Goal: Information Seeking & Learning: Learn about a topic

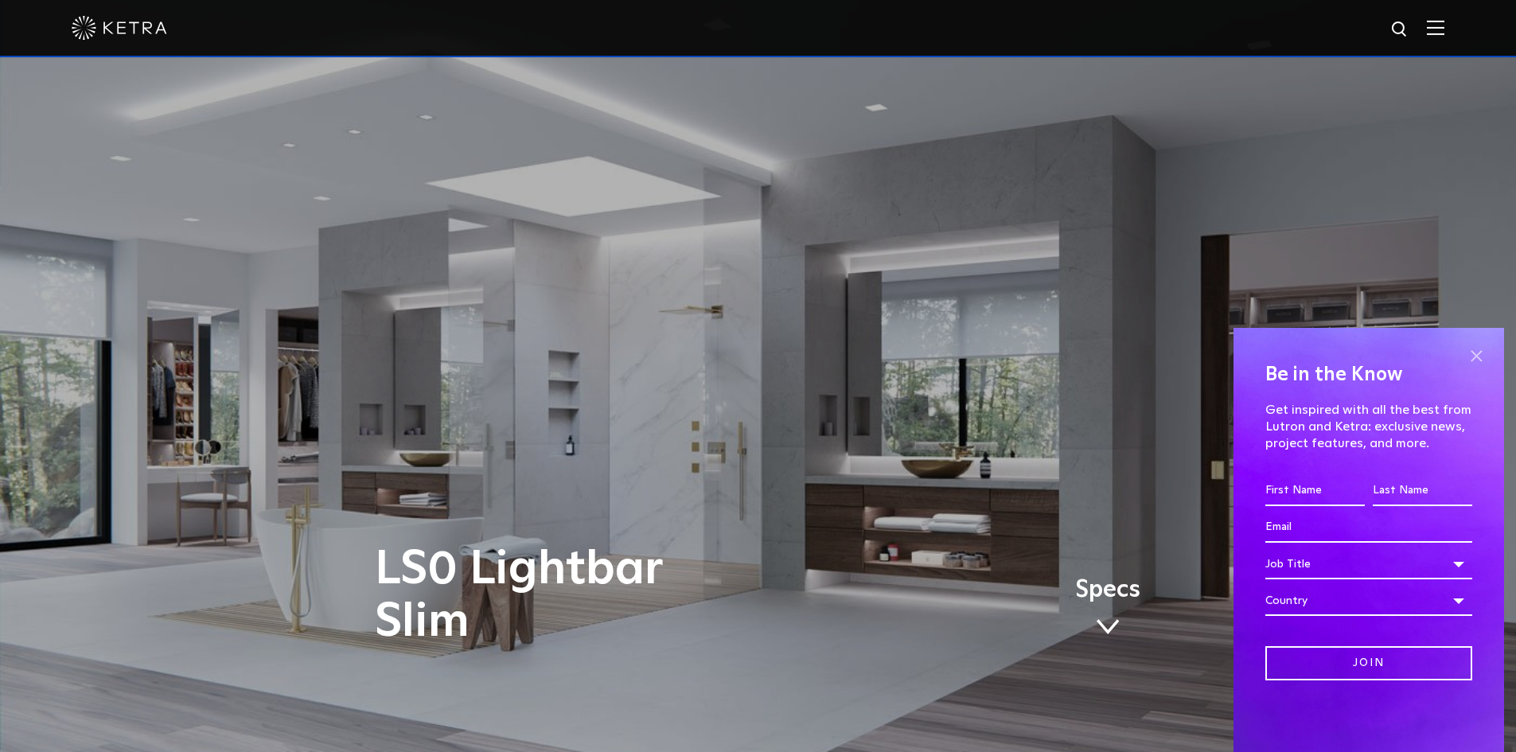
click at [1470, 353] on span at bounding box center [1476, 356] width 24 height 24
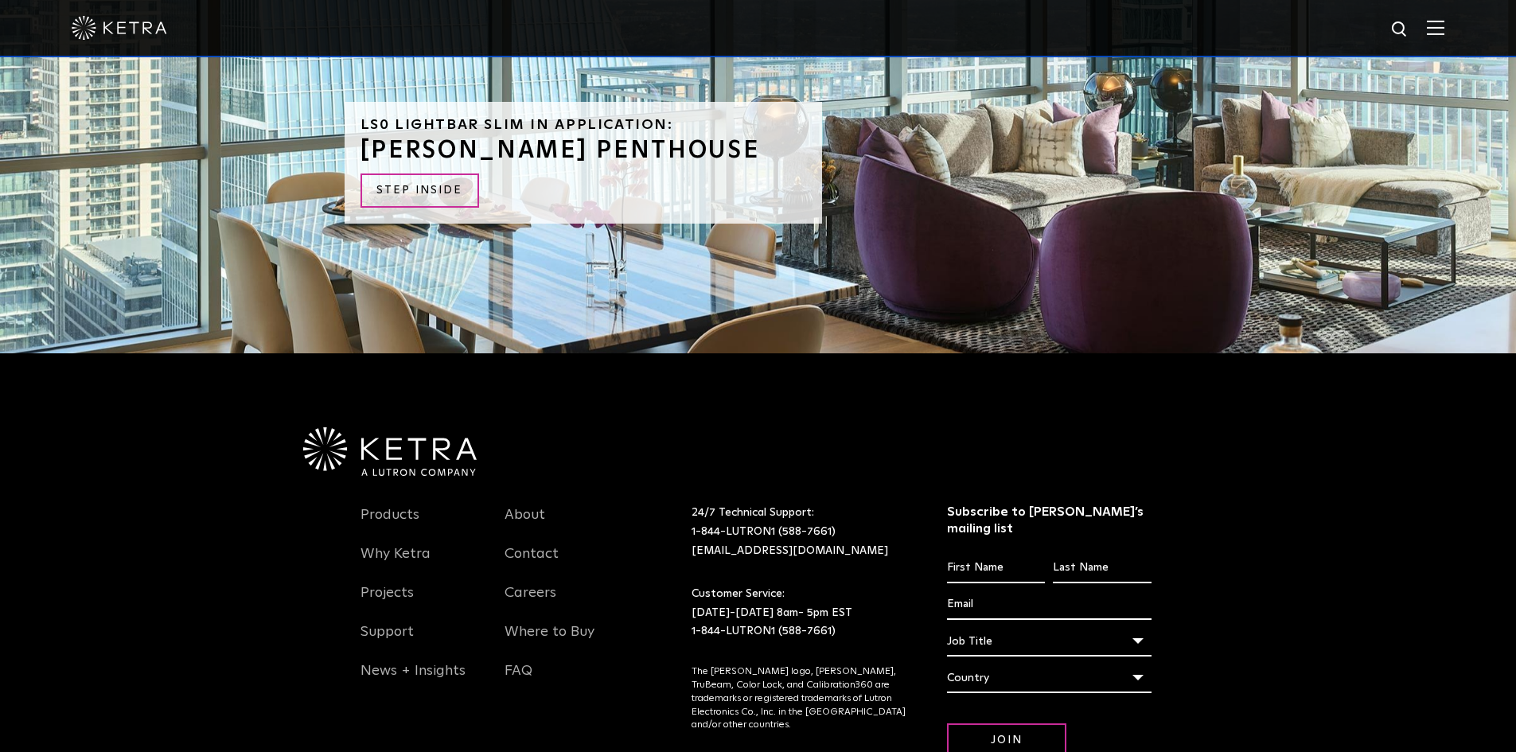
scroll to position [4033, 0]
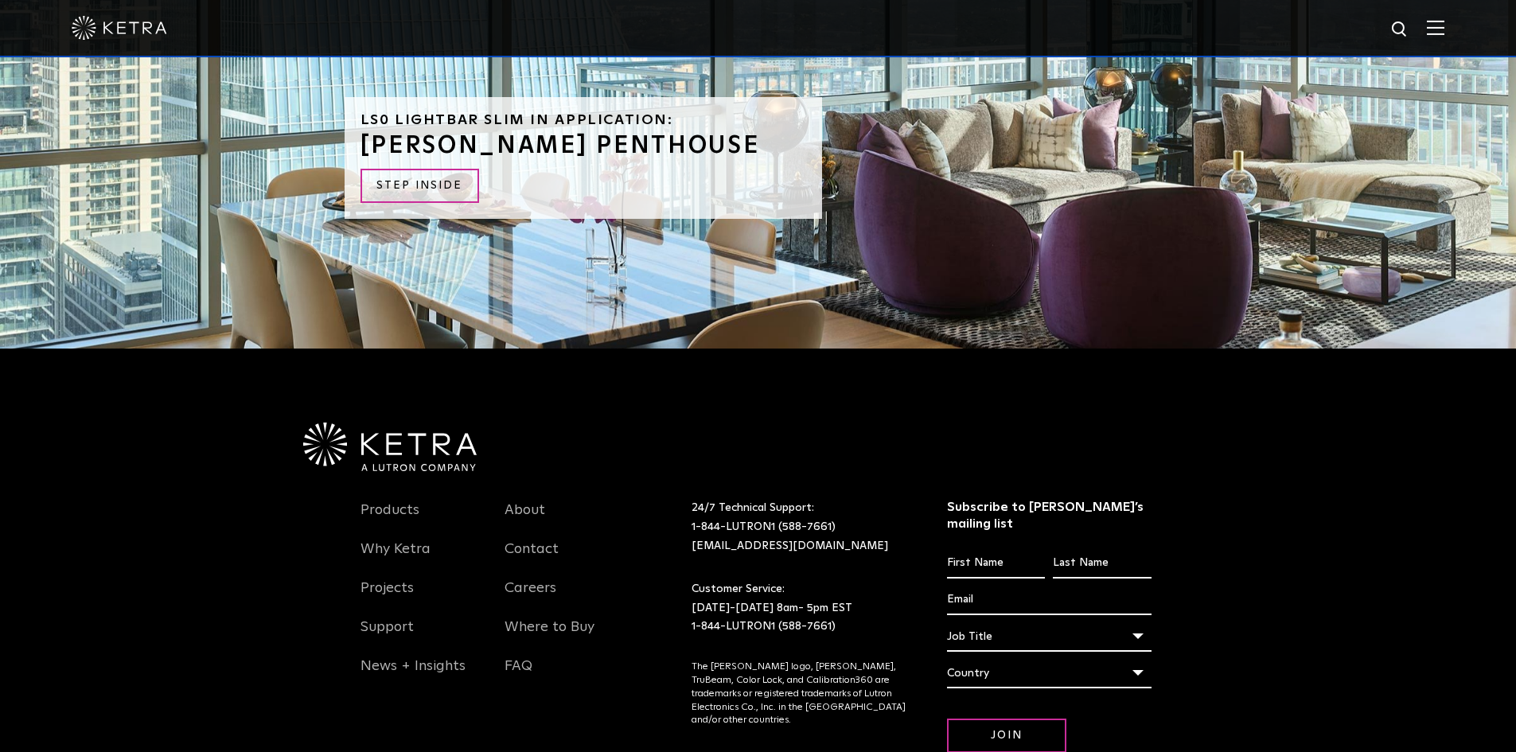
drag, startPoint x: 1518, startPoint y: 675, endPoint x: 1512, endPoint y: 665, distance: 11.1
click at [1512, 665] on div "Products Why [PERSON_NAME] Projects Support News + Insights About Contact Caree…" at bounding box center [758, 610] width 1516 height 525
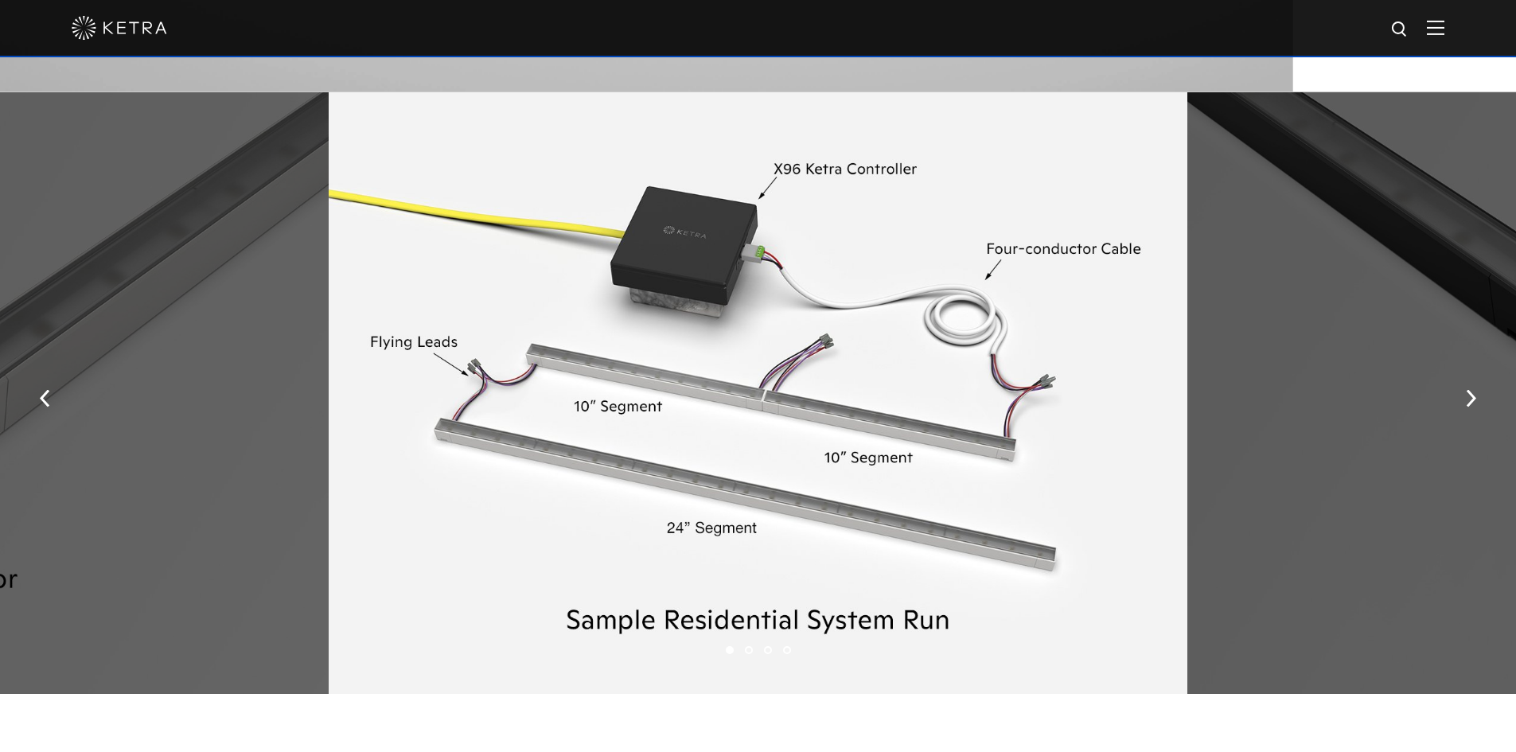
scroll to position [2137, 0]
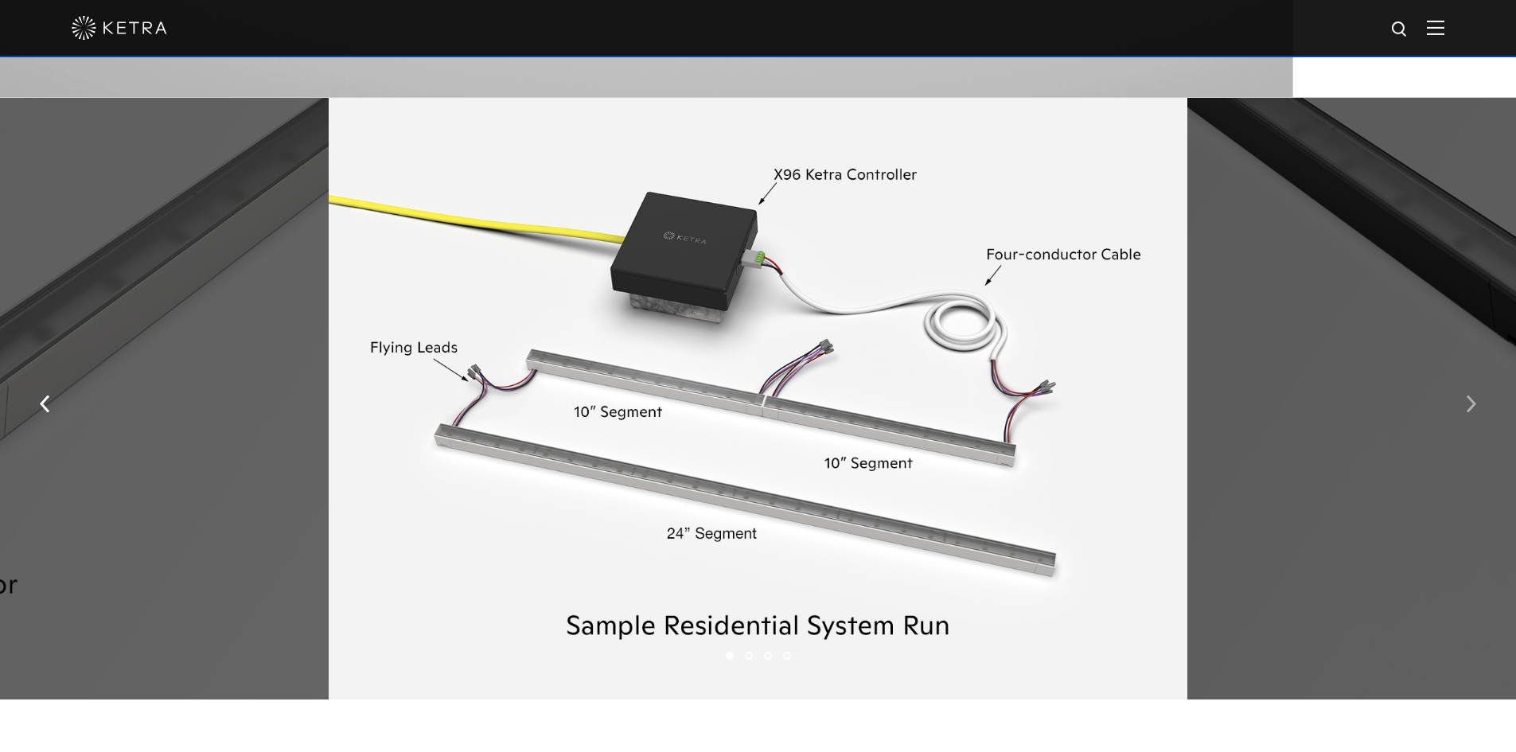
click at [1473, 400] on button "button" at bounding box center [1471, 402] width 34 height 55
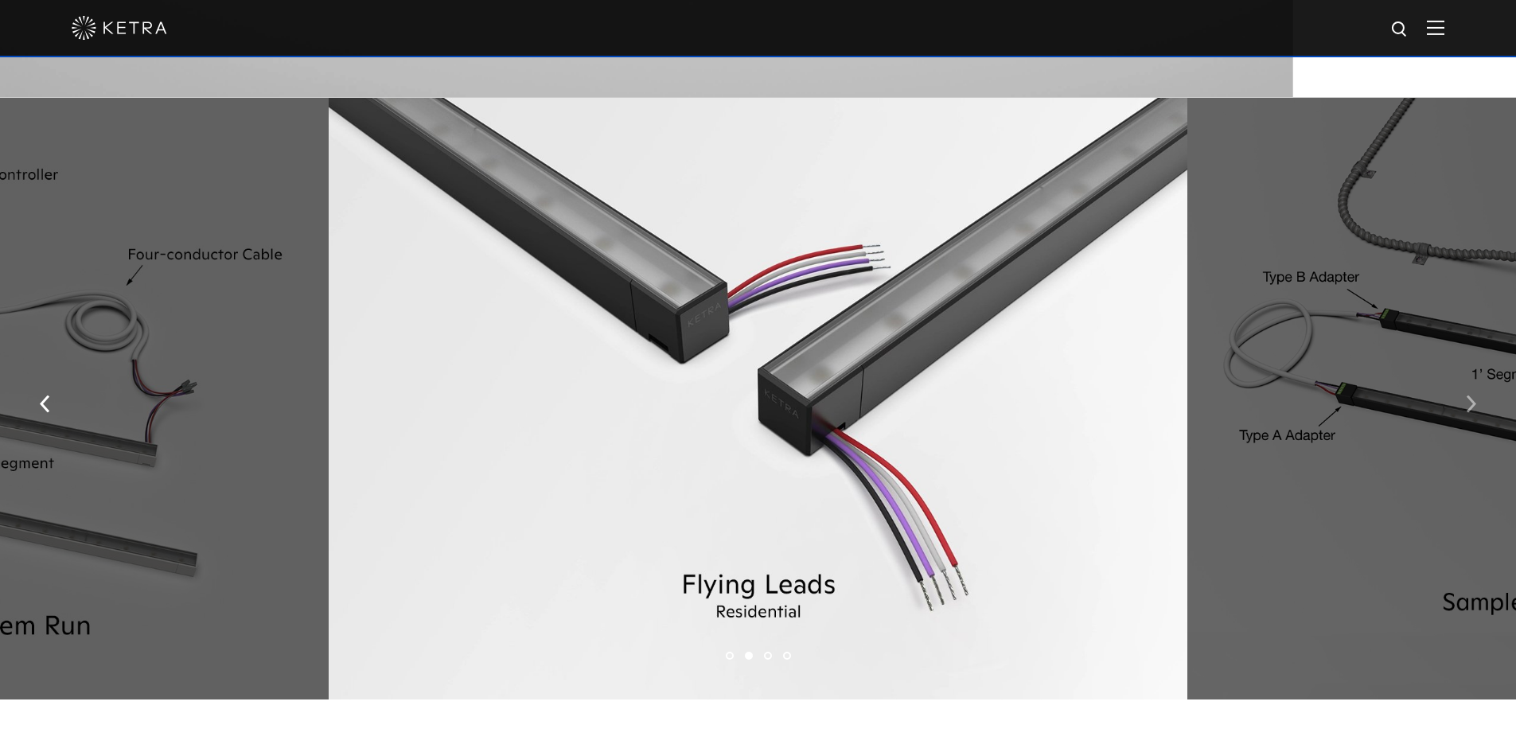
click at [1472, 403] on img "button" at bounding box center [1470, 404] width 10 height 18
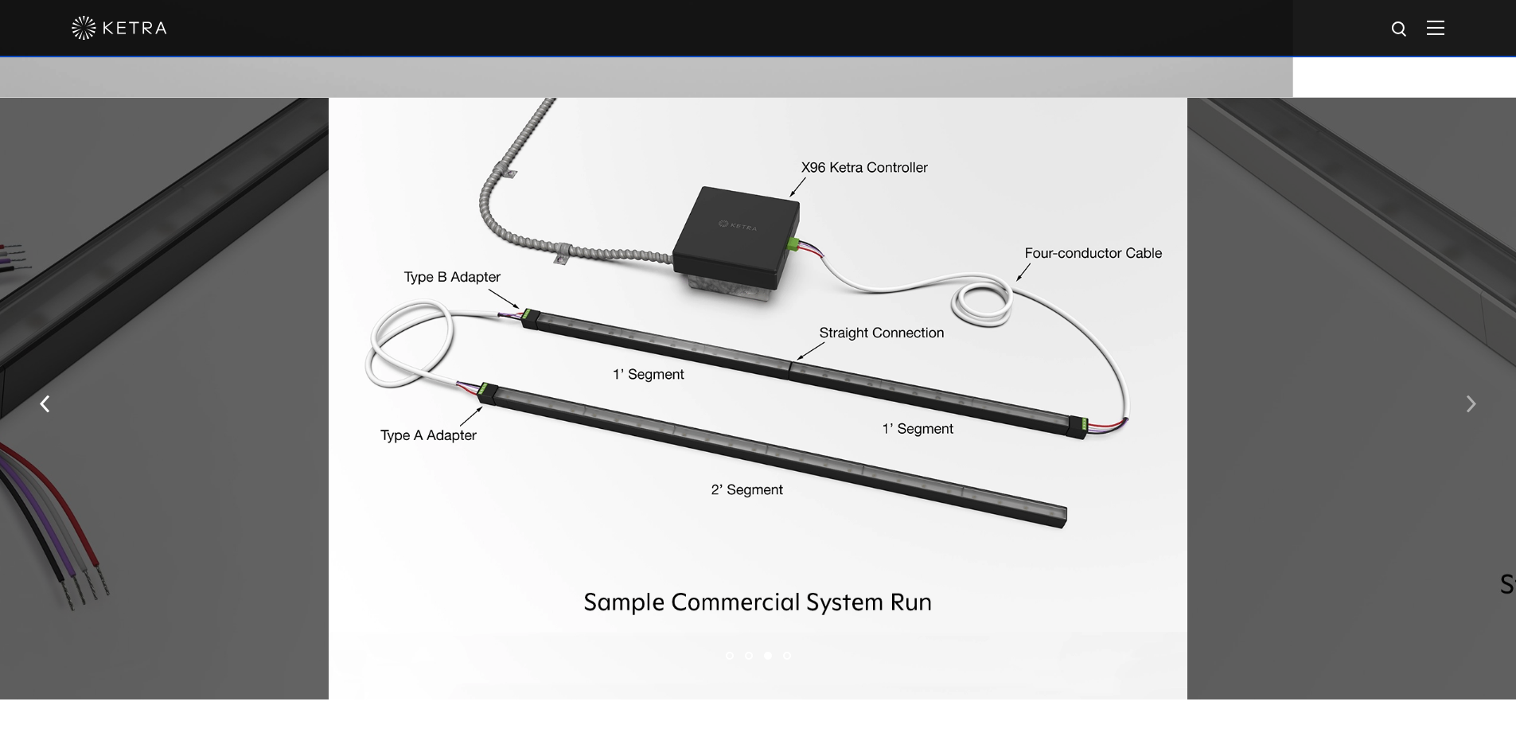
click at [1472, 403] on img "button" at bounding box center [1470, 404] width 10 height 18
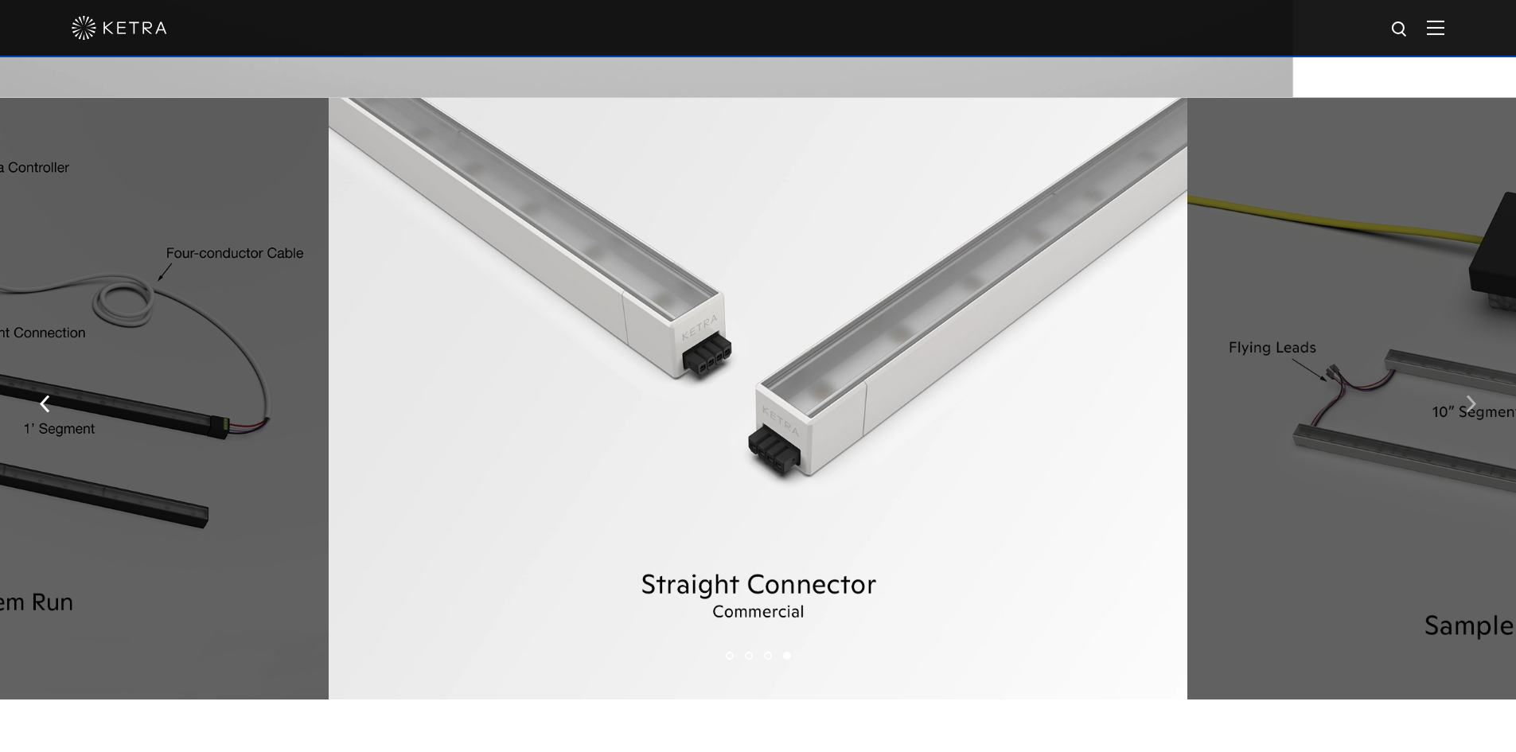
click at [1472, 403] on img "button" at bounding box center [1470, 404] width 10 height 18
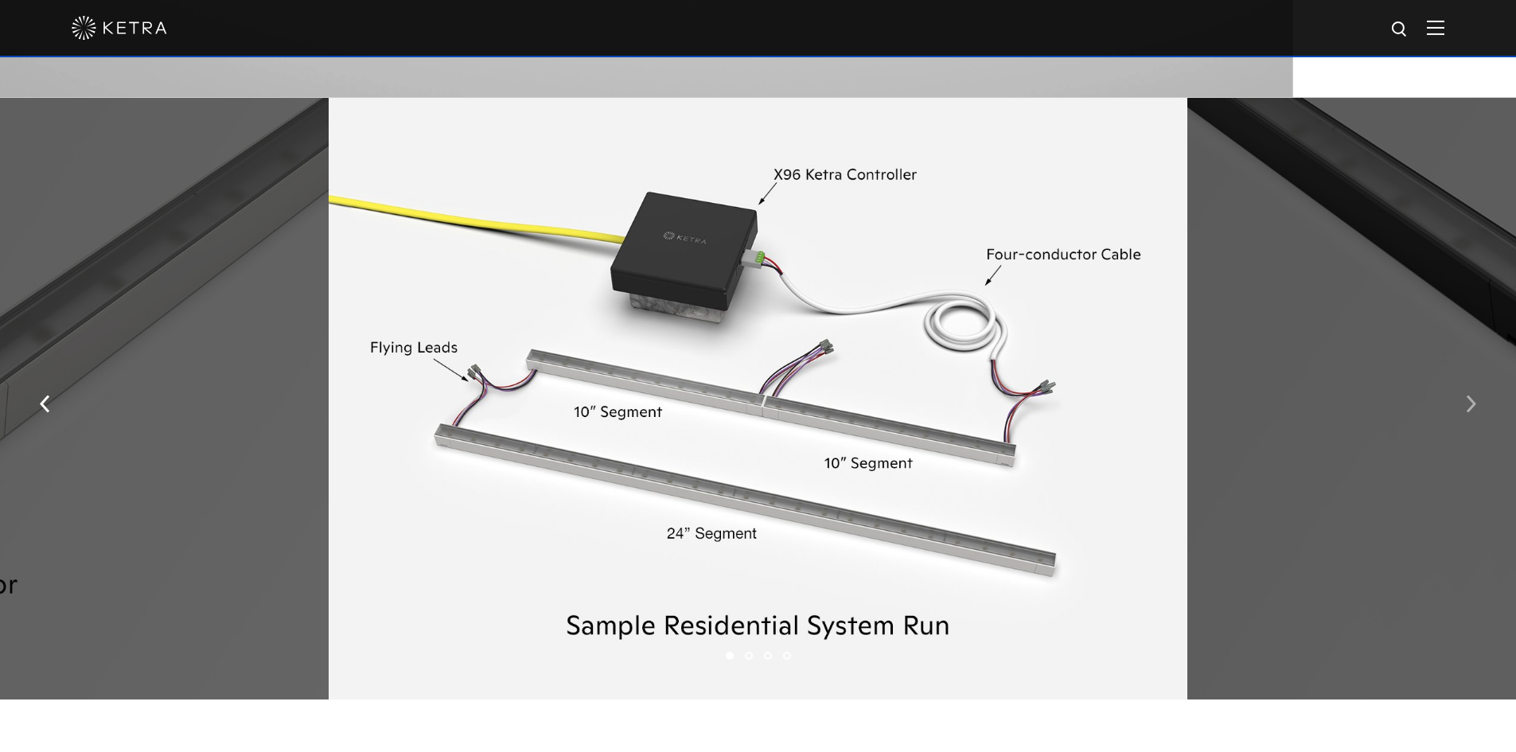
click at [1472, 403] on img "button" at bounding box center [1470, 404] width 10 height 18
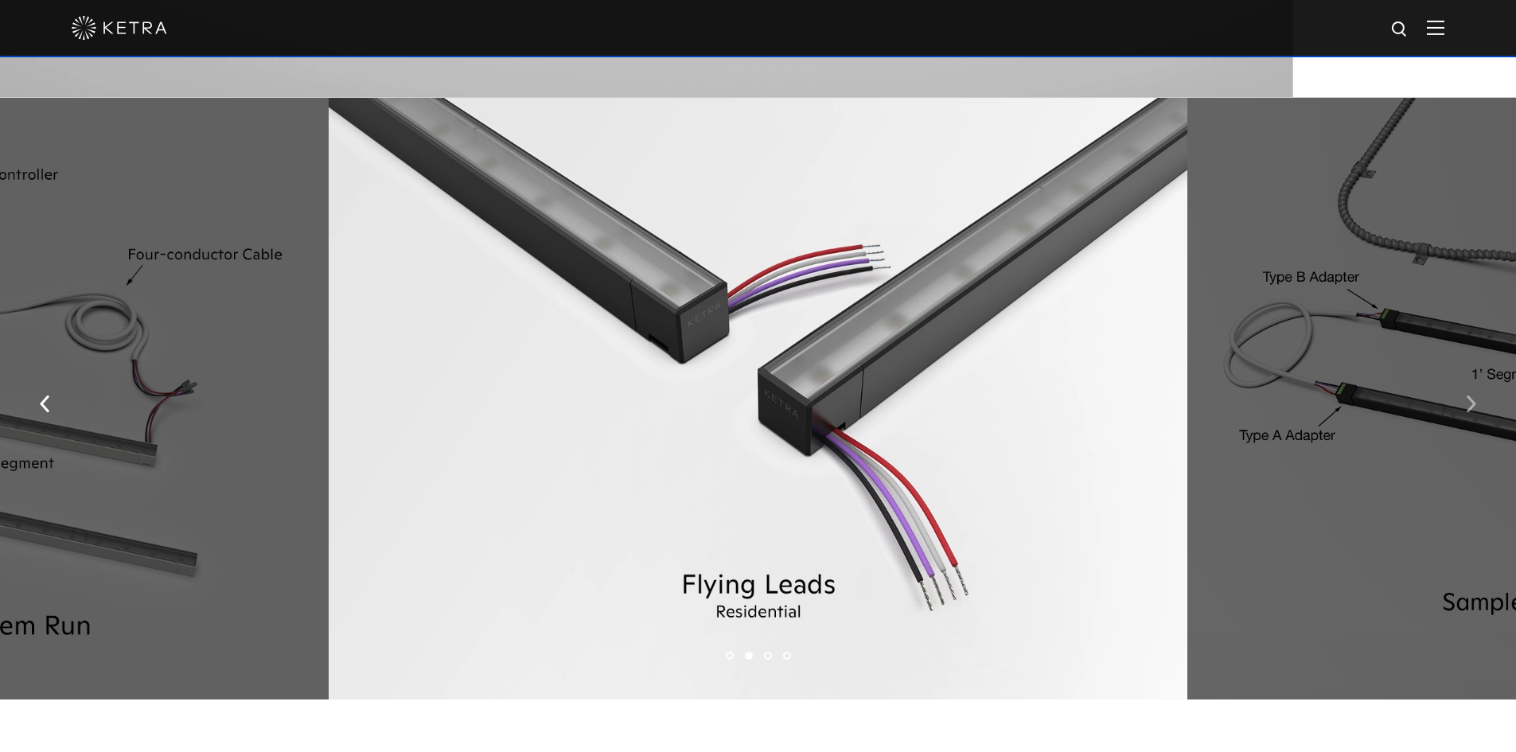
click at [1472, 403] on img "button" at bounding box center [1470, 404] width 10 height 18
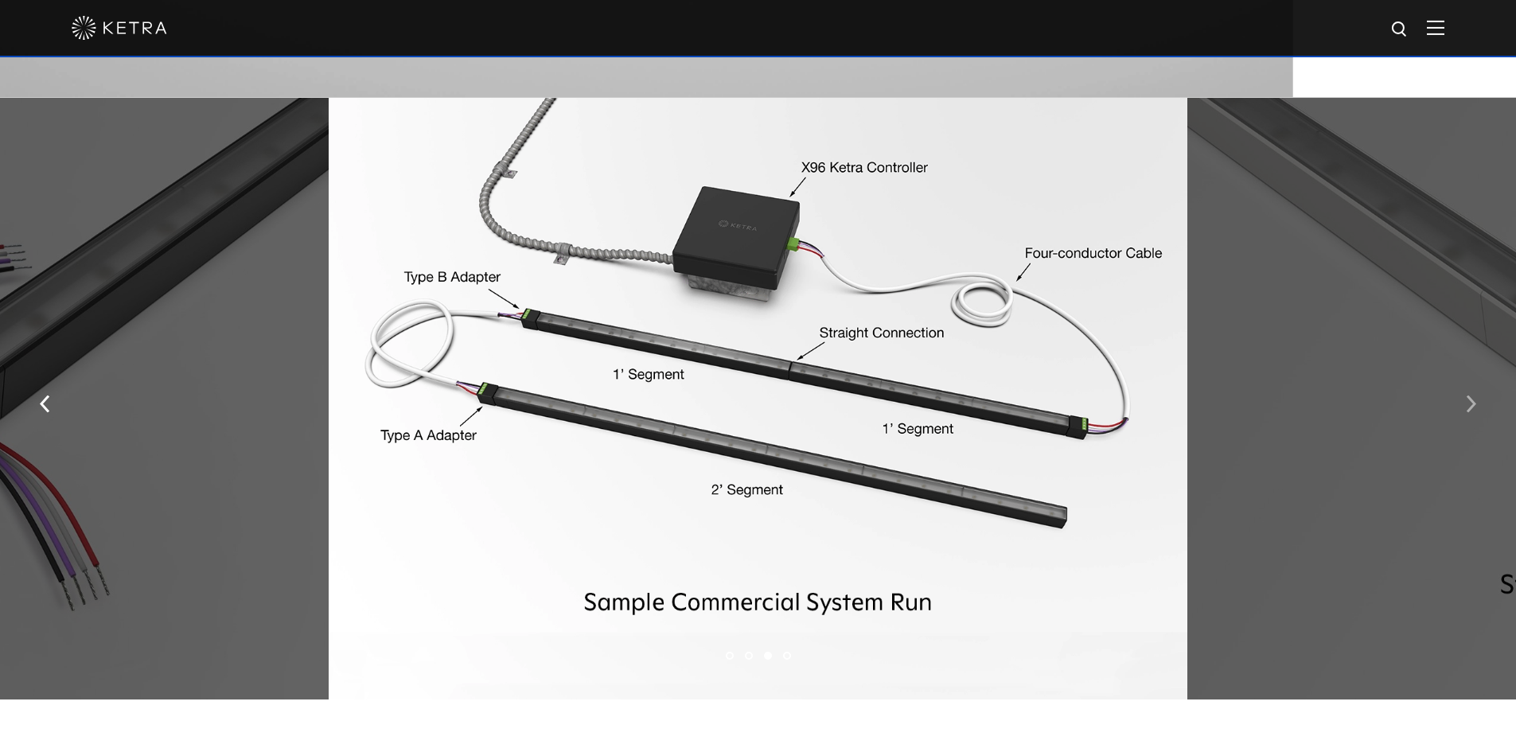
click at [1472, 403] on img "button" at bounding box center [1470, 404] width 10 height 18
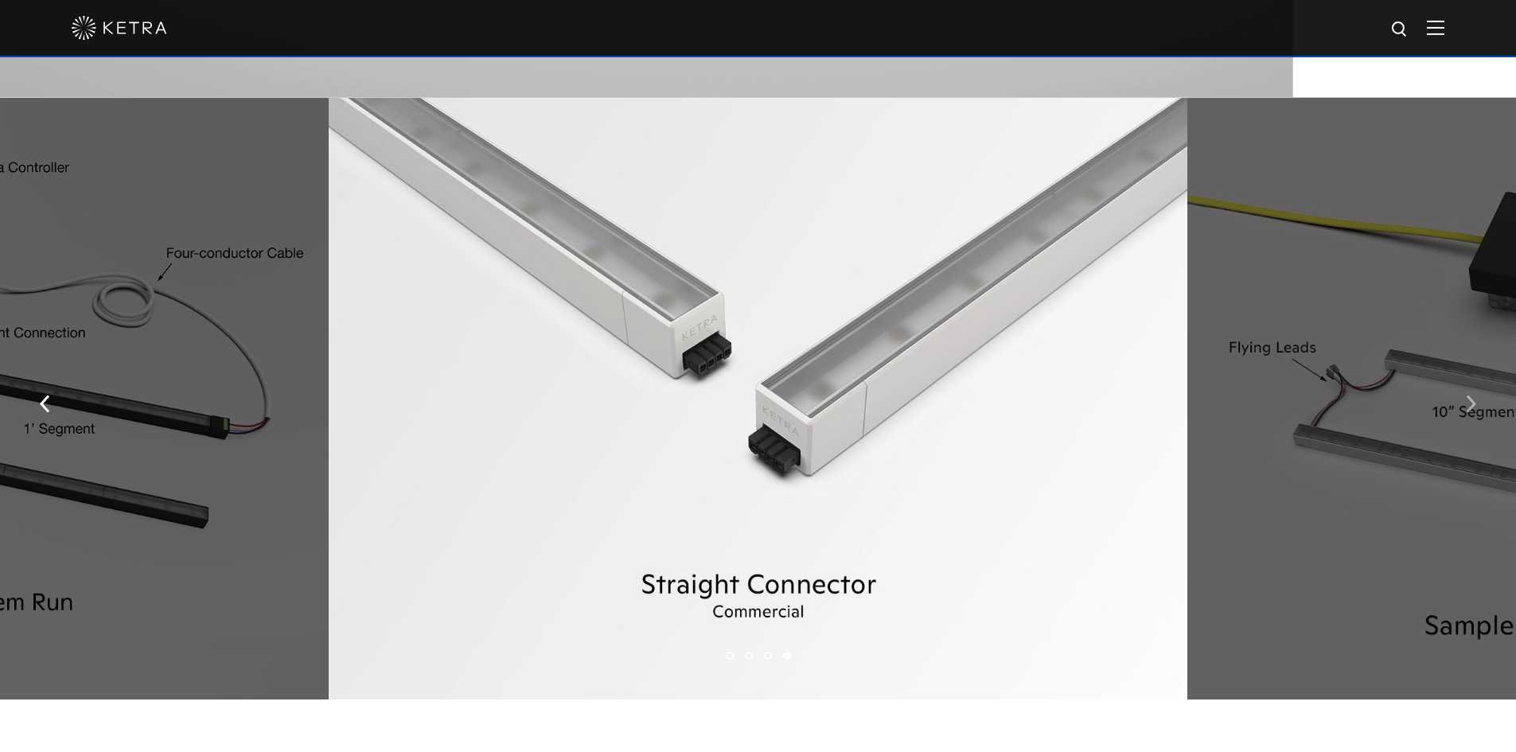
click at [1472, 403] on img "button" at bounding box center [1470, 404] width 10 height 18
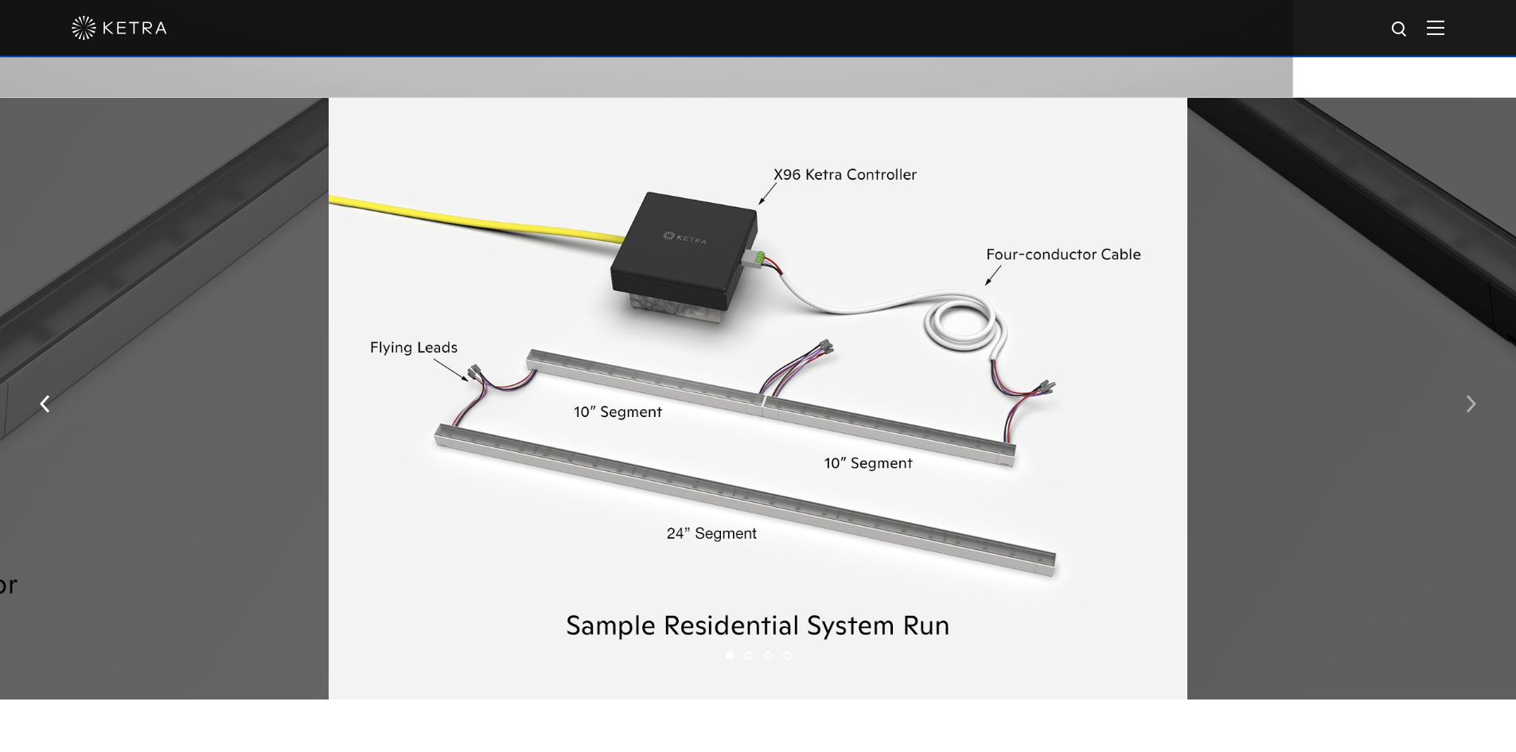
click at [1472, 403] on img "button" at bounding box center [1470, 404] width 10 height 18
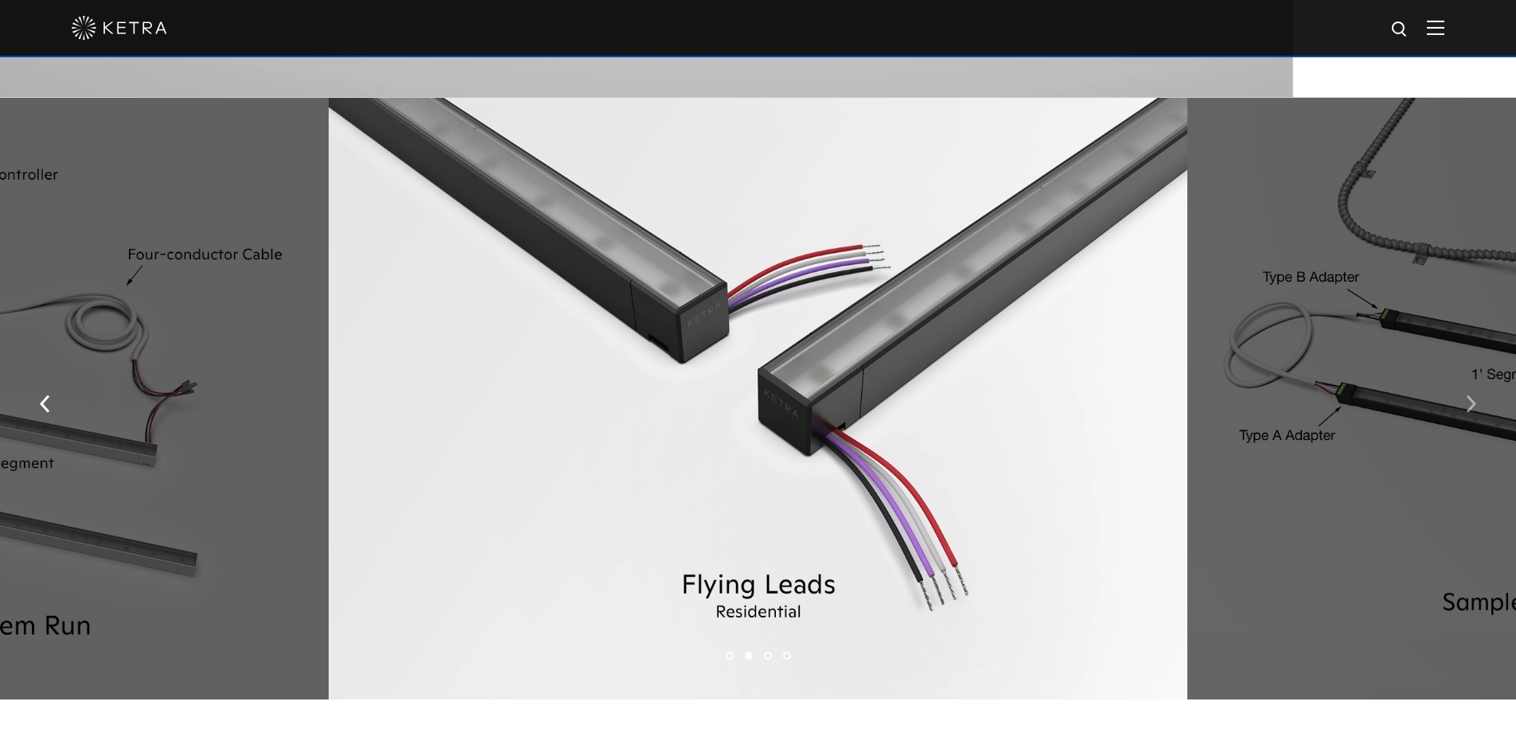
click at [1472, 403] on img "button" at bounding box center [1470, 404] width 10 height 18
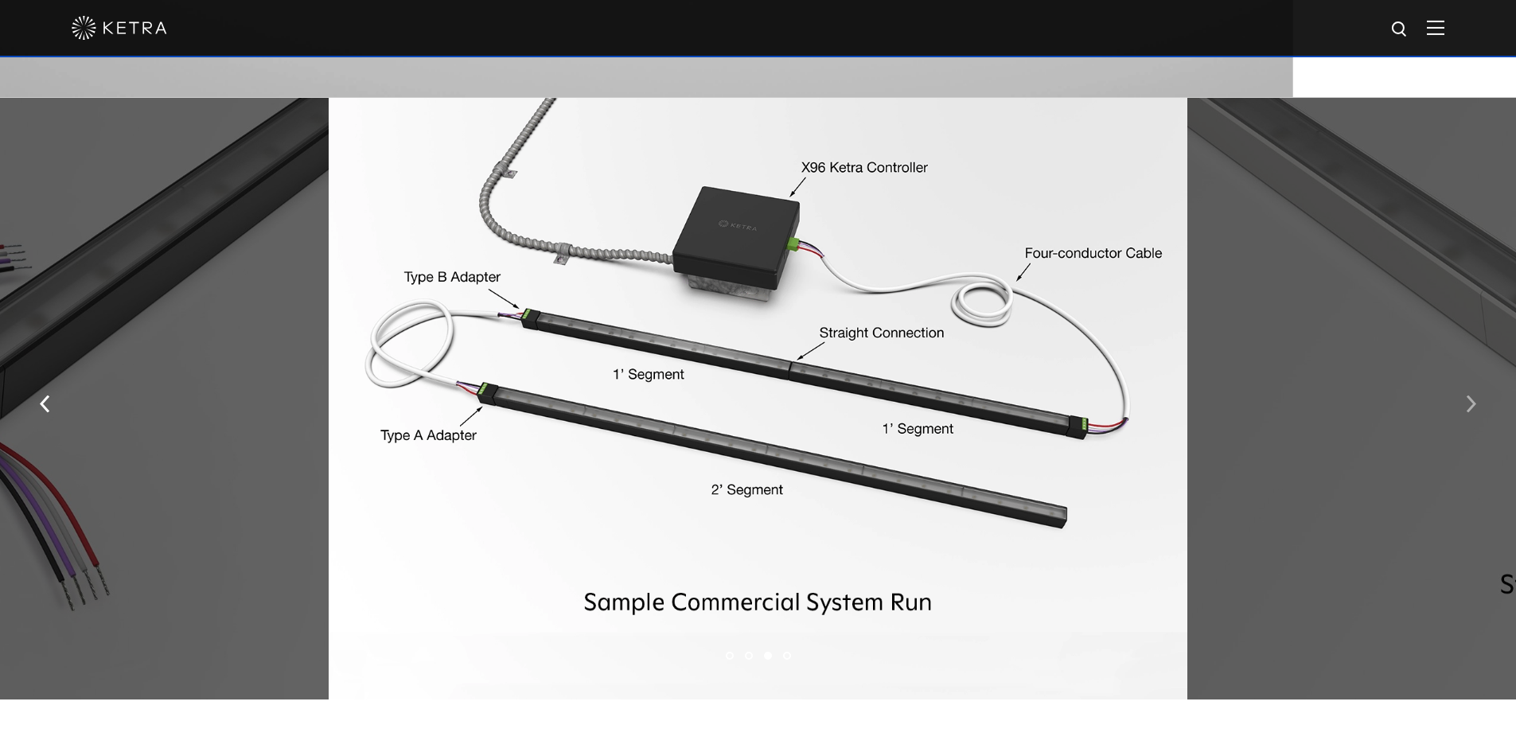
click at [1472, 403] on img "button" at bounding box center [1470, 404] width 10 height 18
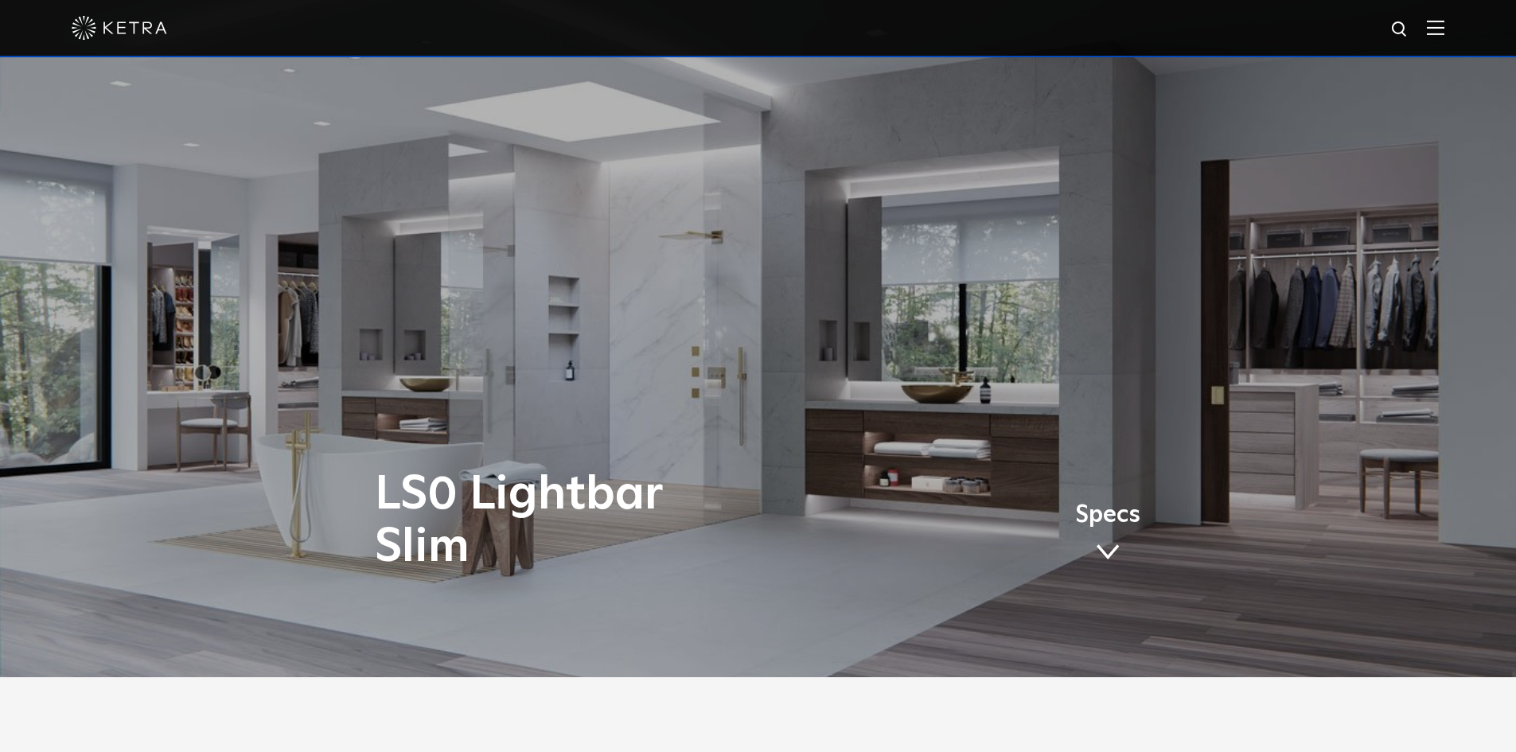
scroll to position [0, 0]
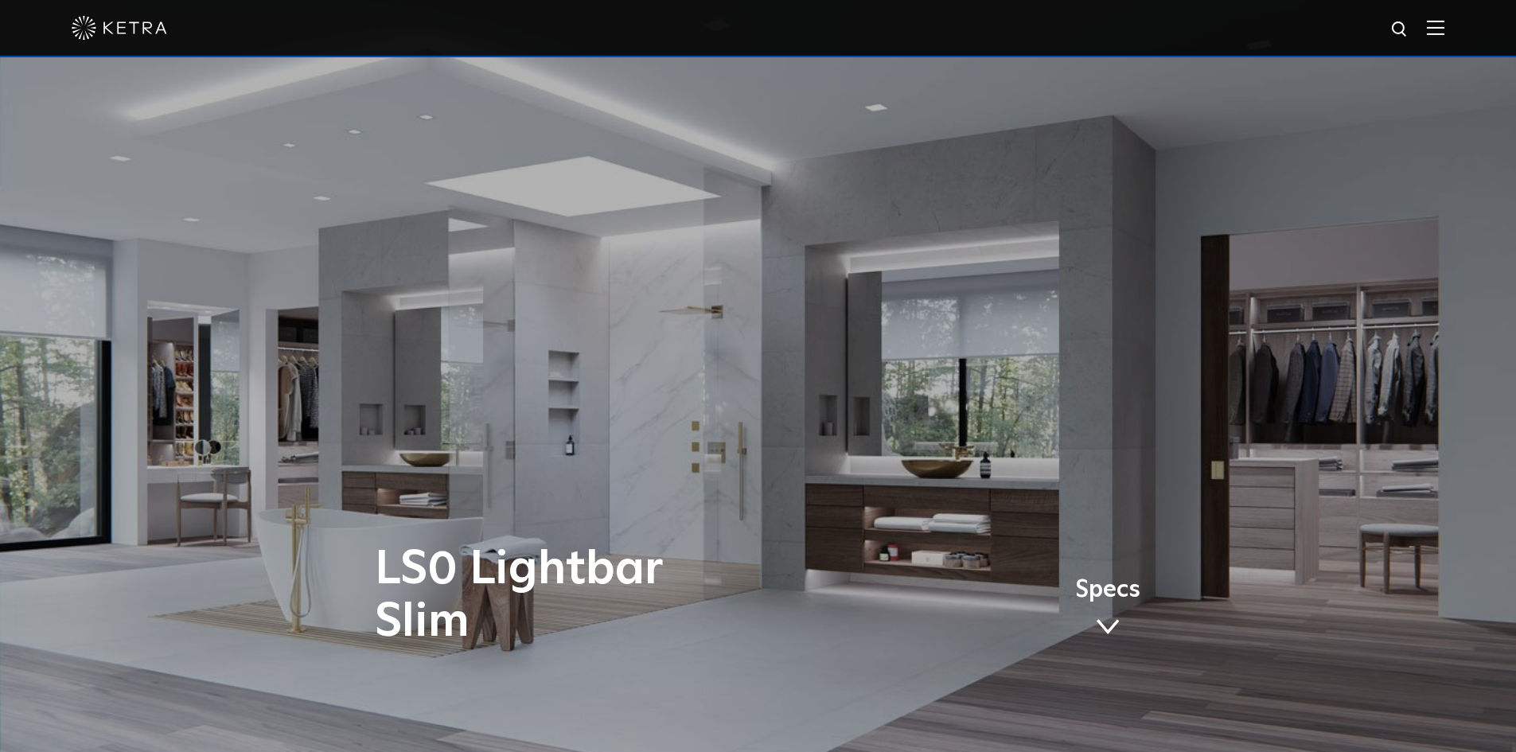
click at [1437, 27] on div at bounding box center [758, 28] width 1372 height 56
click at [1444, 32] on img at bounding box center [1435, 27] width 18 height 15
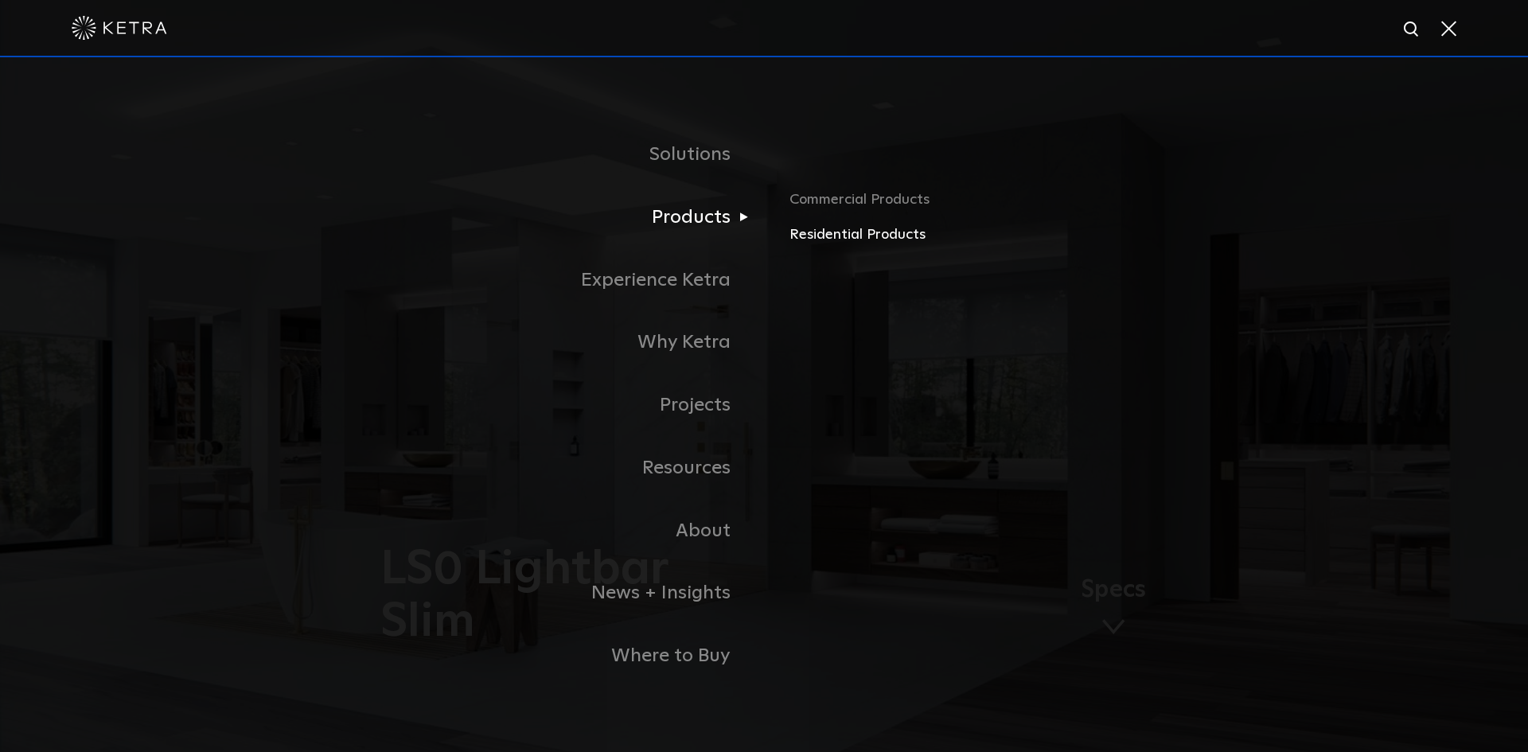
click at [814, 232] on link "Residential Products" at bounding box center [975, 235] width 372 height 23
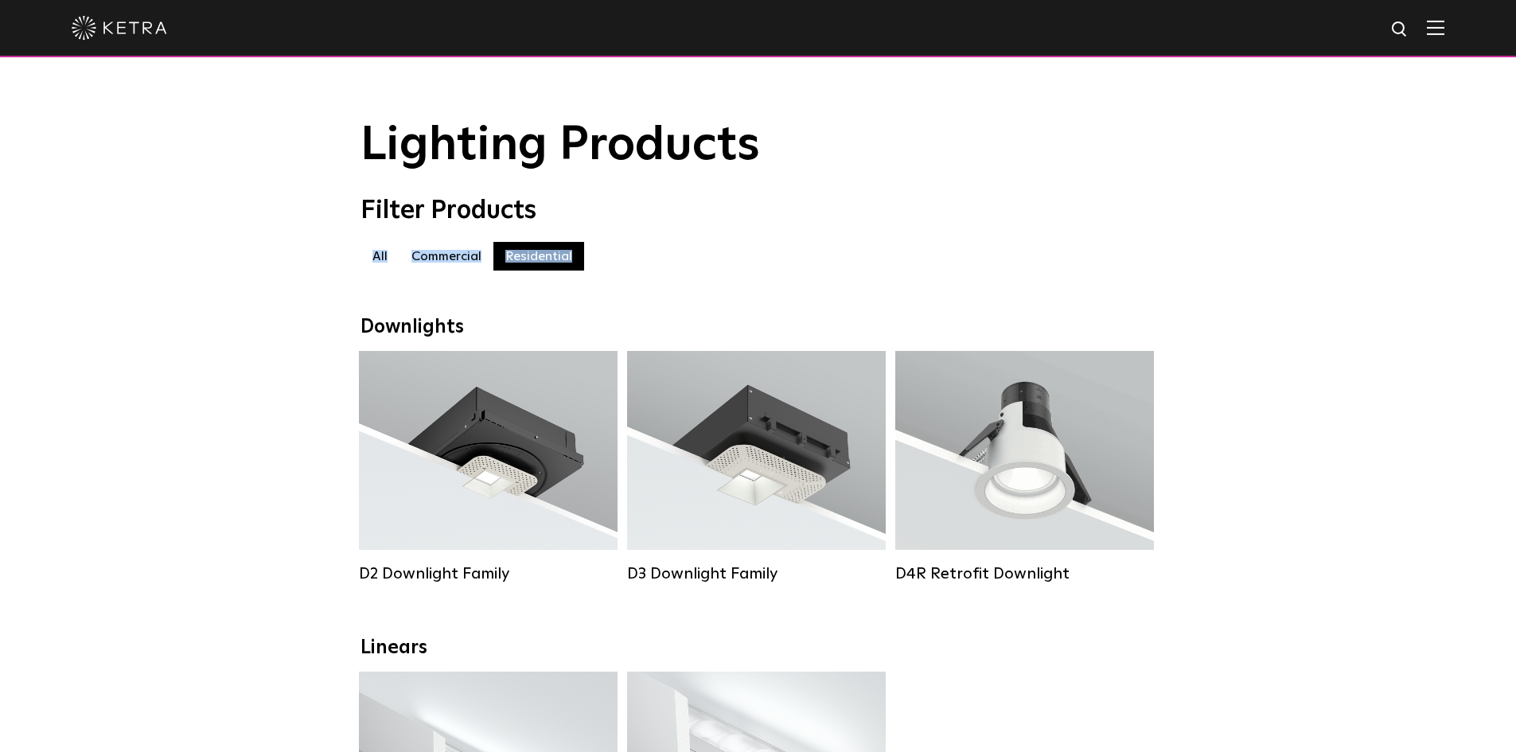
drag, startPoint x: 0, startPoint y: 0, endPoint x: 1205, endPoint y: 210, distance: 1223.5
click at [1205, 210] on div "Filter Products All All Commercial Residential" at bounding box center [758, 241] width 1516 height 91
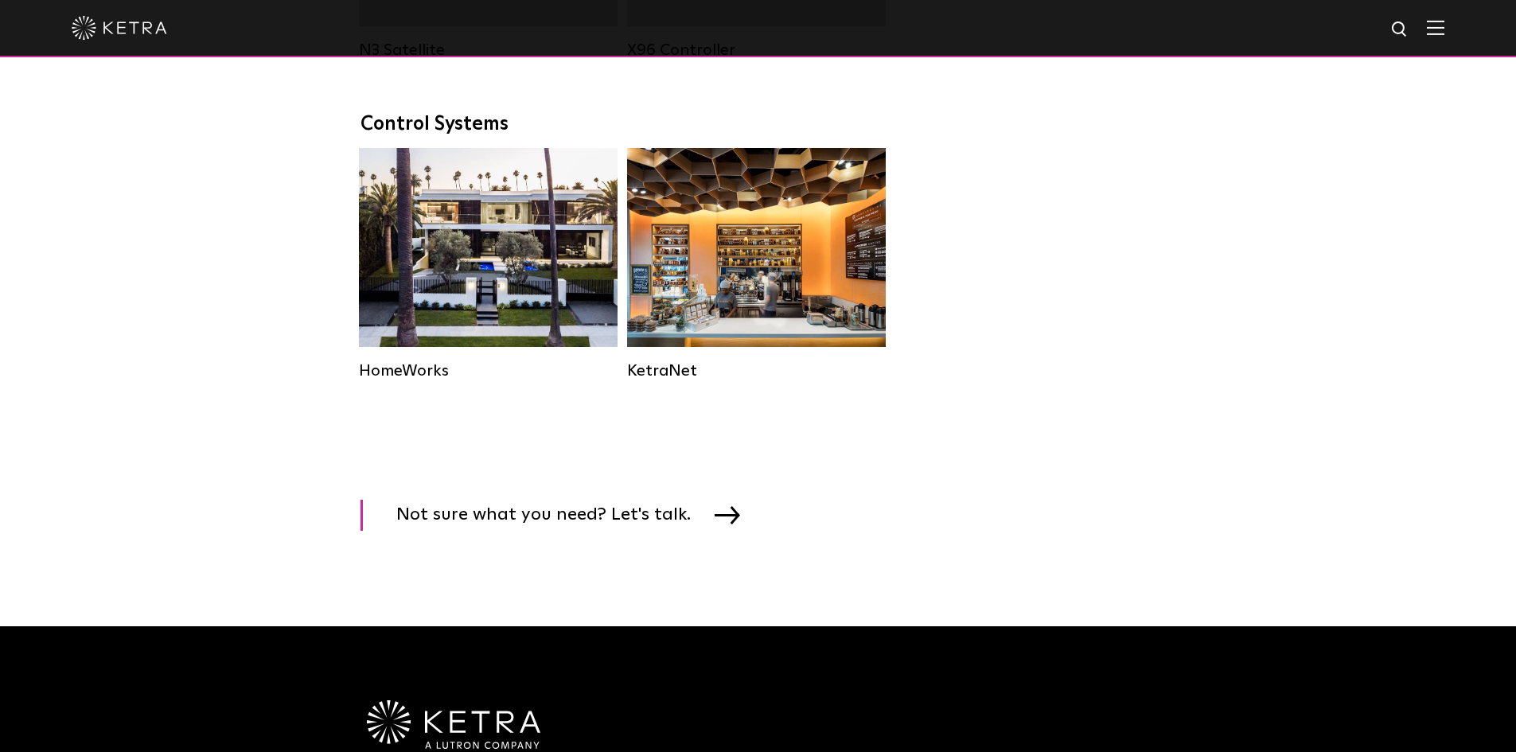
scroll to position [2065, 0]
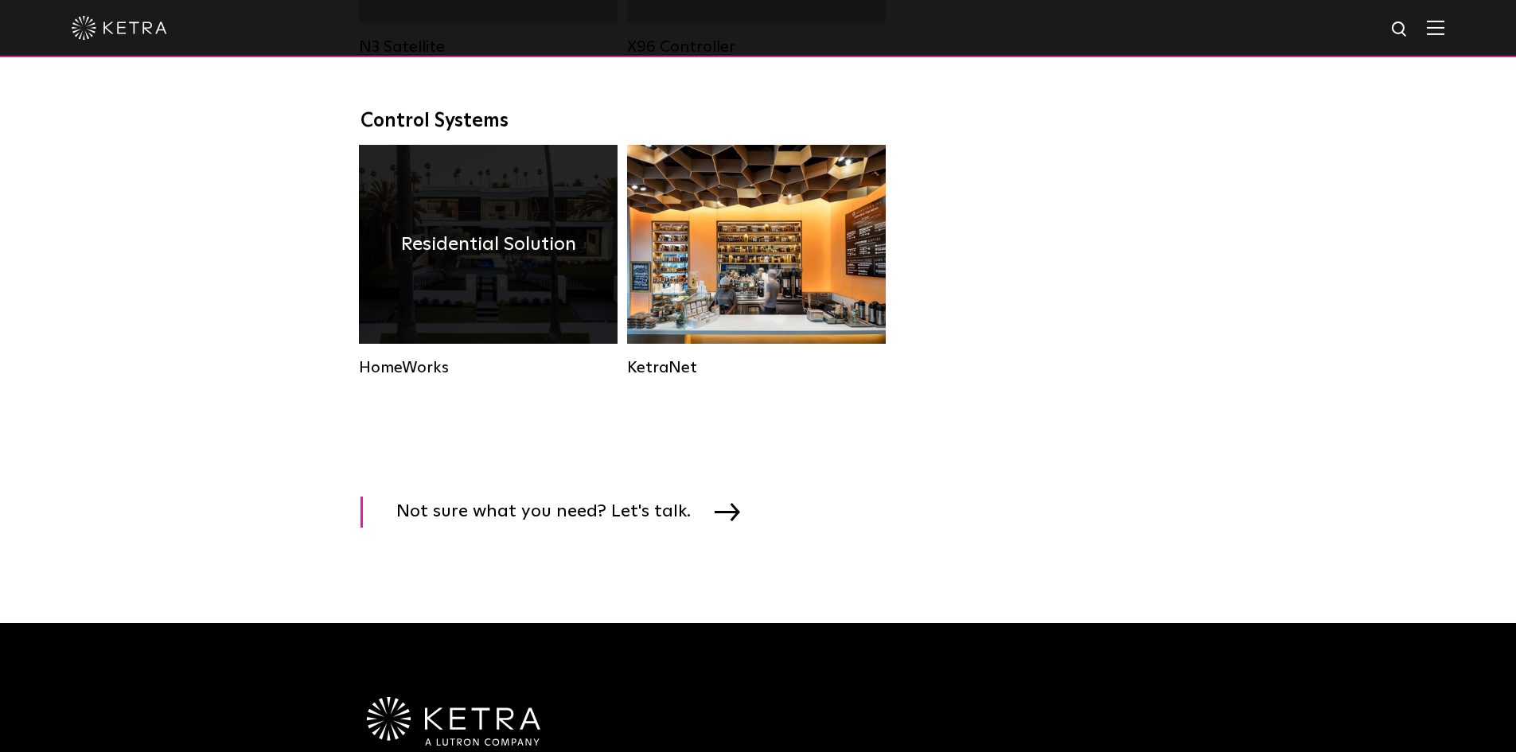
click at [422, 321] on div "Residential Solution" at bounding box center [488, 244] width 259 height 199
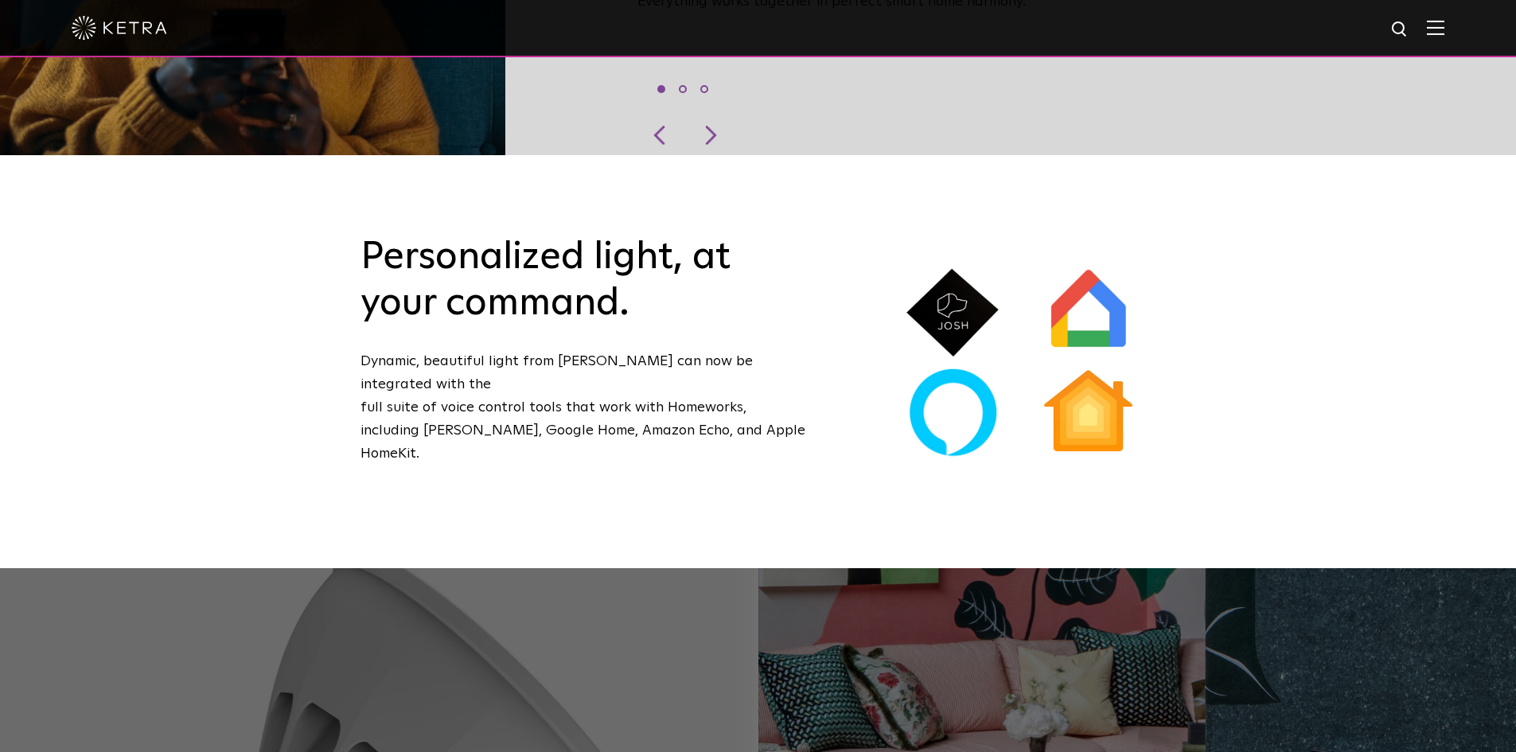
scroll to position [1035, 0]
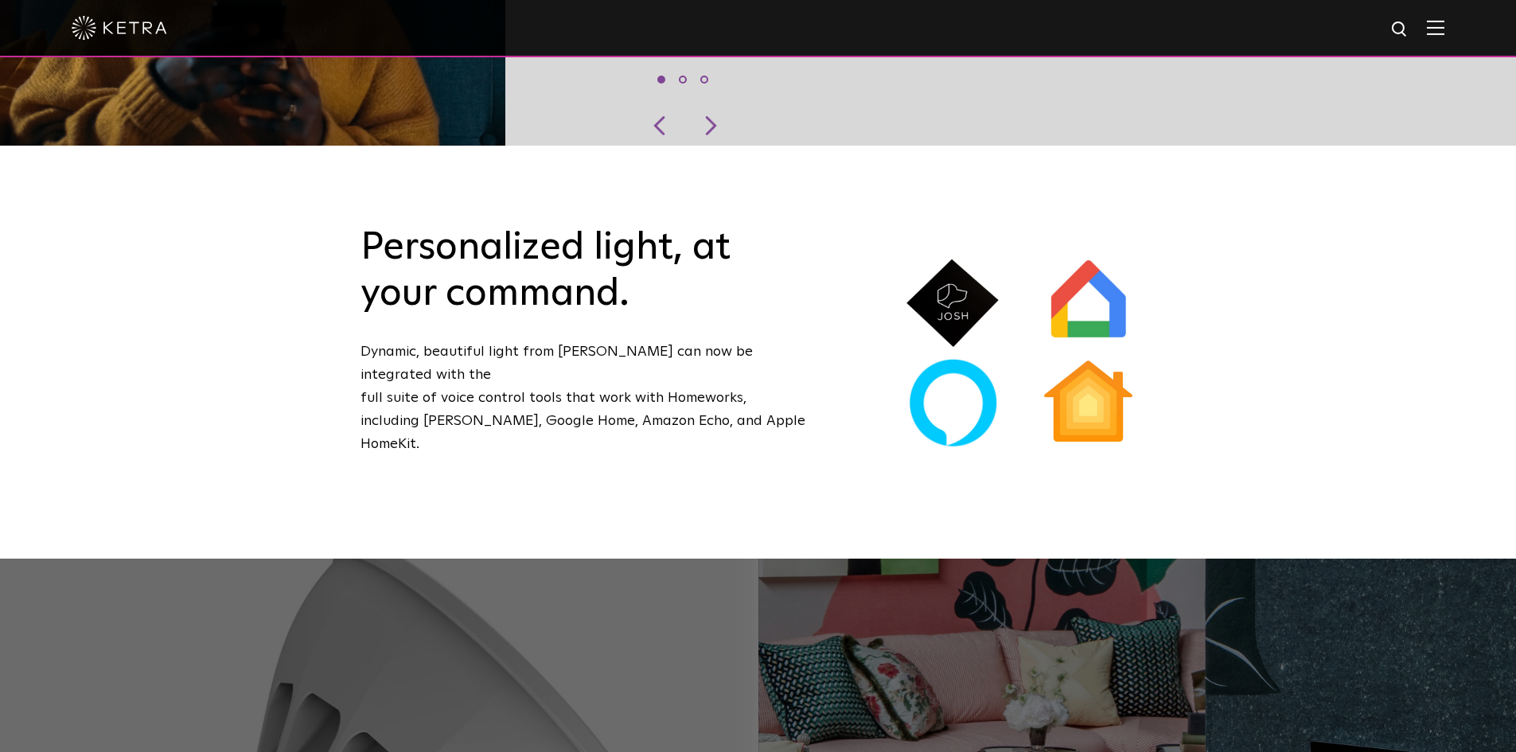
click at [1459, 302] on div "Personalized light, at your command. Dynamic, beautiful light from Ketra can no…" at bounding box center [758, 352] width 1516 height 413
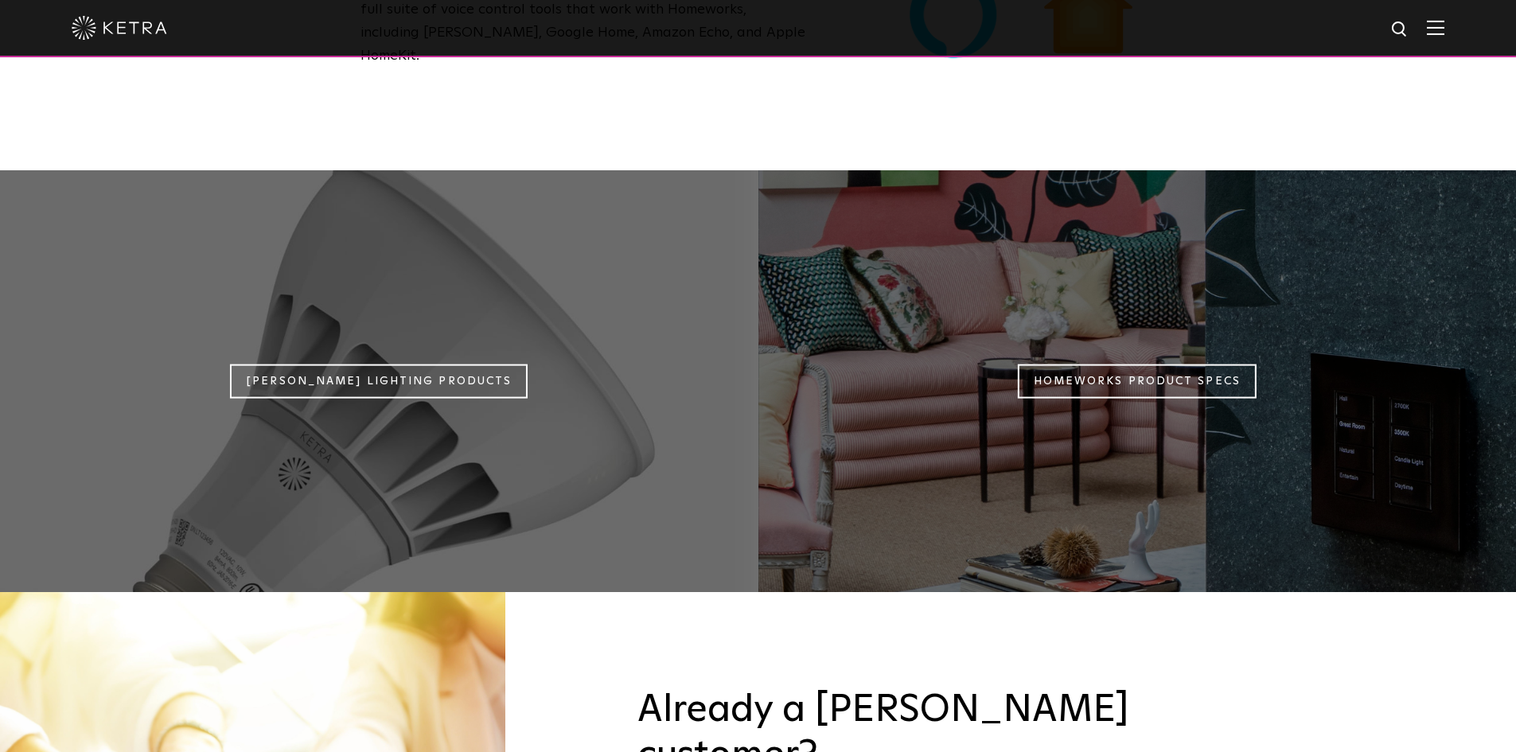
scroll to position [1426, 0]
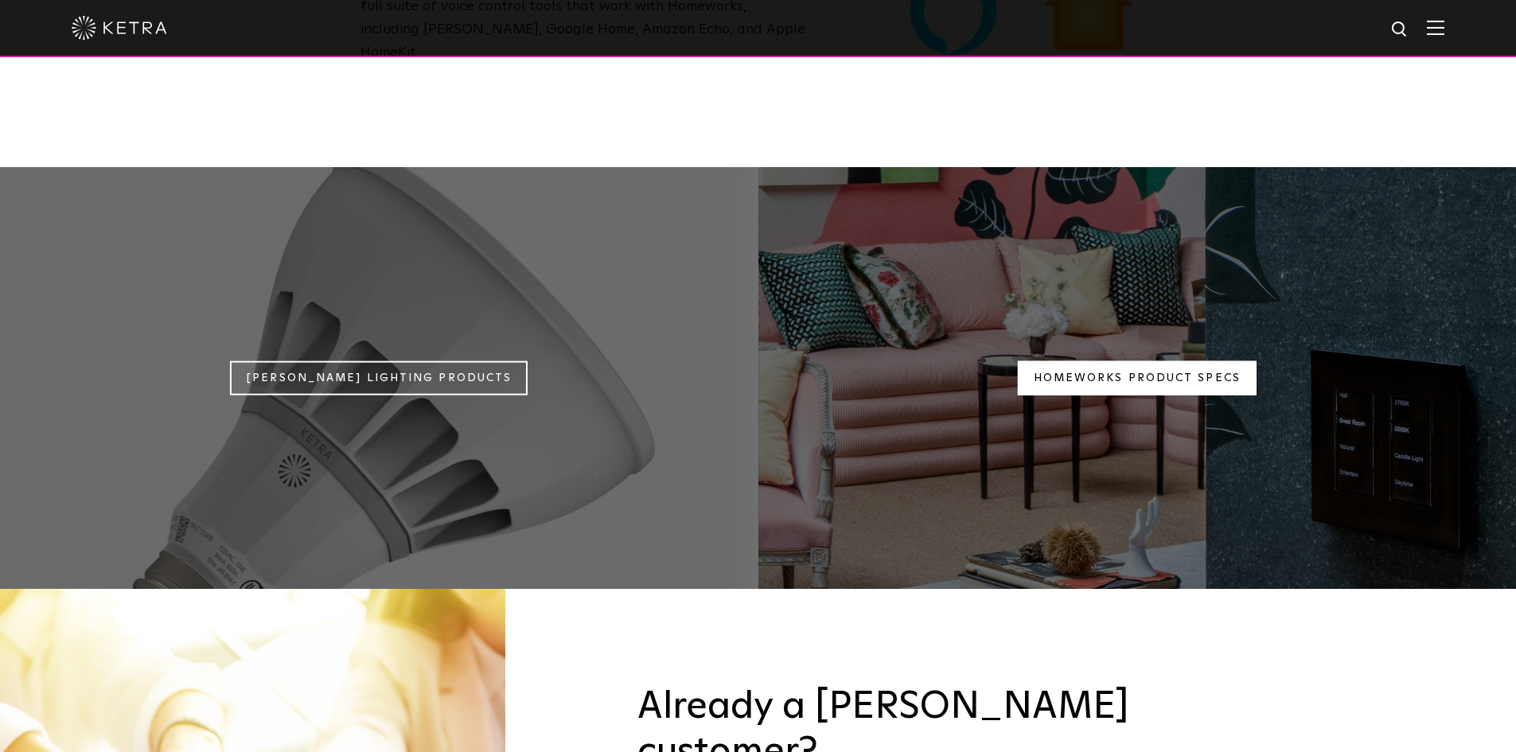
click at [1189, 361] on link "Homeworks Product Specs" at bounding box center [1137, 378] width 239 height 34
